Goal: Check status: Check status

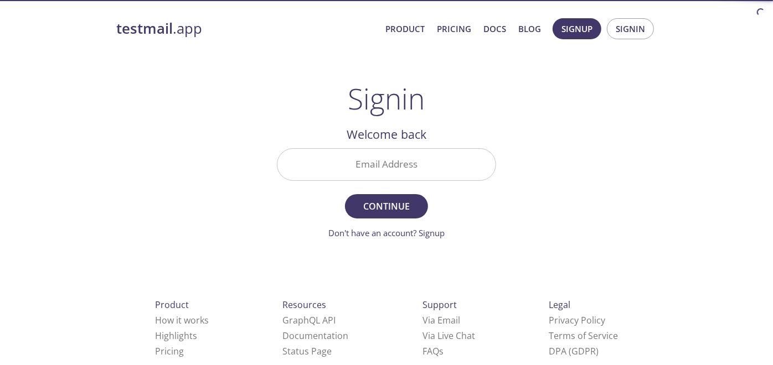
click at [358, 277] on div "Product How it works Highlights Pricing Resources GraphQL API Documentation Sta…" at bounding box center [387, 369] width 576 height 206
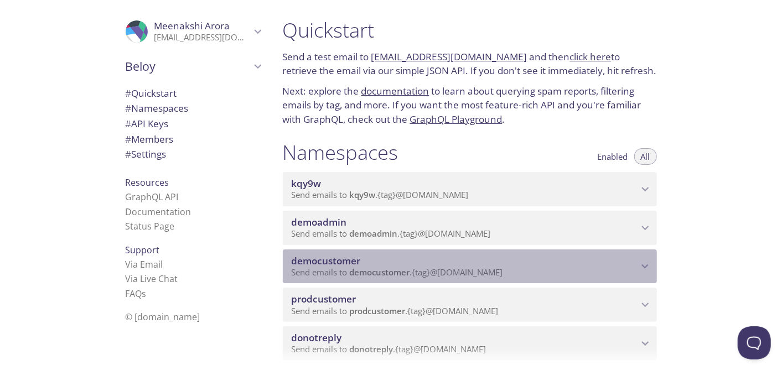
click at [339, 263] on span "democustomer" at bounding box center [326, 261] width 69 height 13
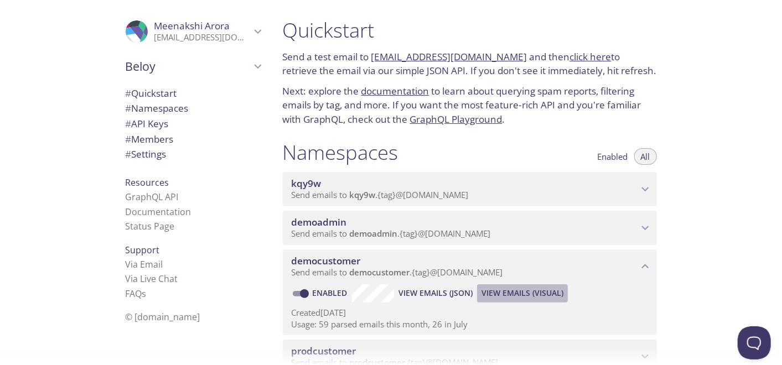
click at [523, 288] on span "View Emails (Visual)" at bounding box center [523, 293] width 82 height 13
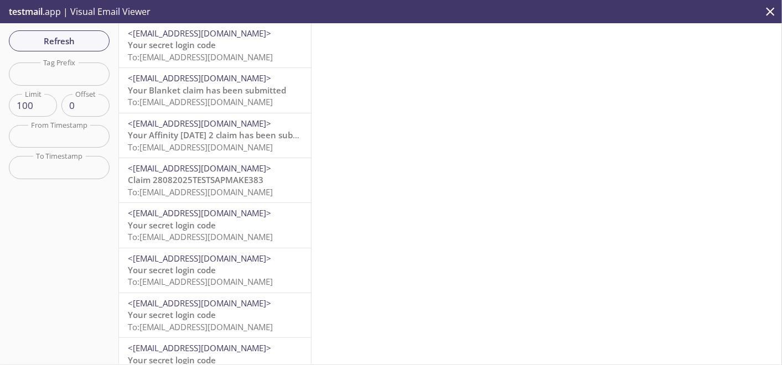
click at [198, 58] on span "To: [EMAIL_ADDRESS][DOMAIN_NAME]" at bounding box center [200, 56] width 145 height 11
